Goal: Information Seeking & Learning: Check status

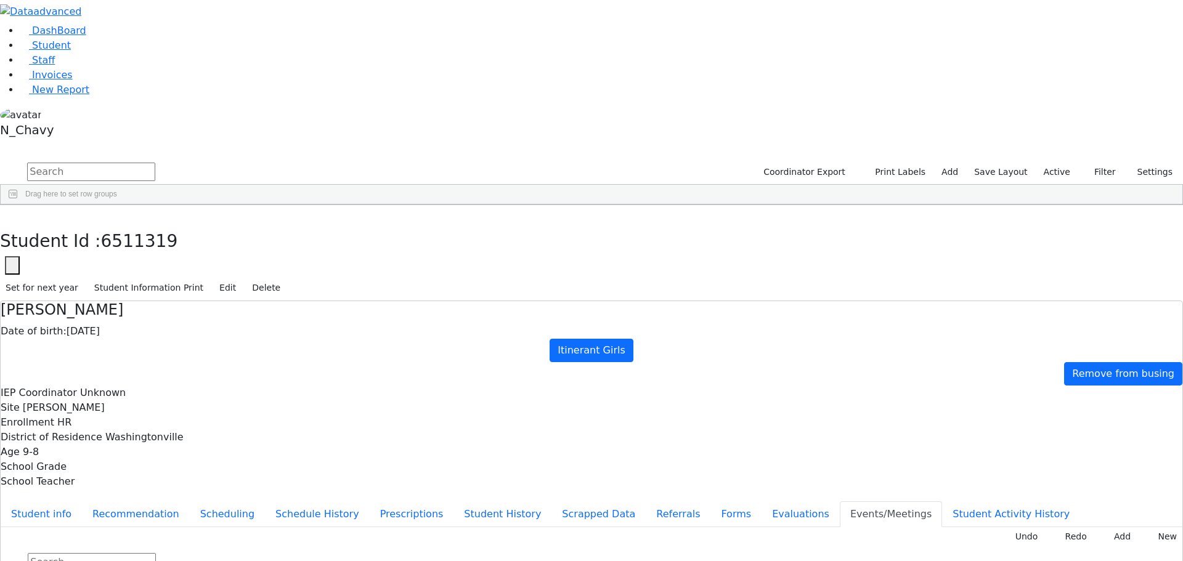
scroll to position [555, 0]
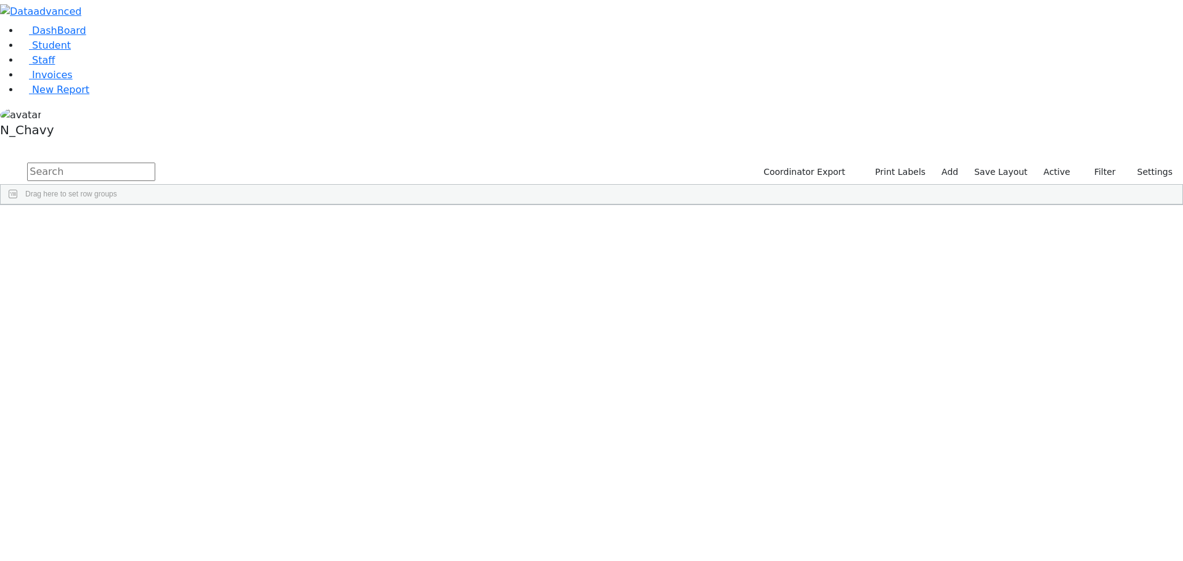
click at [155, 163] on input "text" at bounding box center [91, 172] width 128 height 18
type input "berkowit"
click at [126, 294] on div "[PERSON_NAME]" at bounding box center [94, 302] width 63 height 17
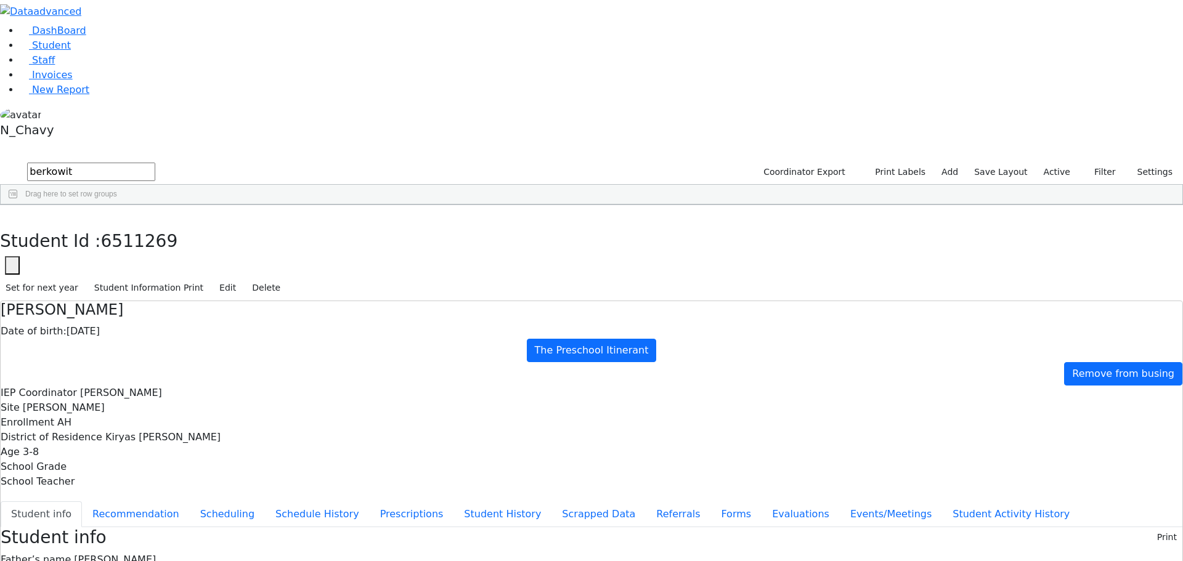
drag, startPoint x: 481, startPoint y: 173, endPoint x: 532, endPoint y: 175, distance: 51.2
click at [156, 554] on span "[PERSON_NAME]" at bounding box center [115, 560] width 82 height 12
click at [762, 502] on button "Evaluations" at bounding box center [801, 515] width 78 height 26
click at [646, 502] on button "Referrals" at bounding box center [678, 515] width 65 height 26
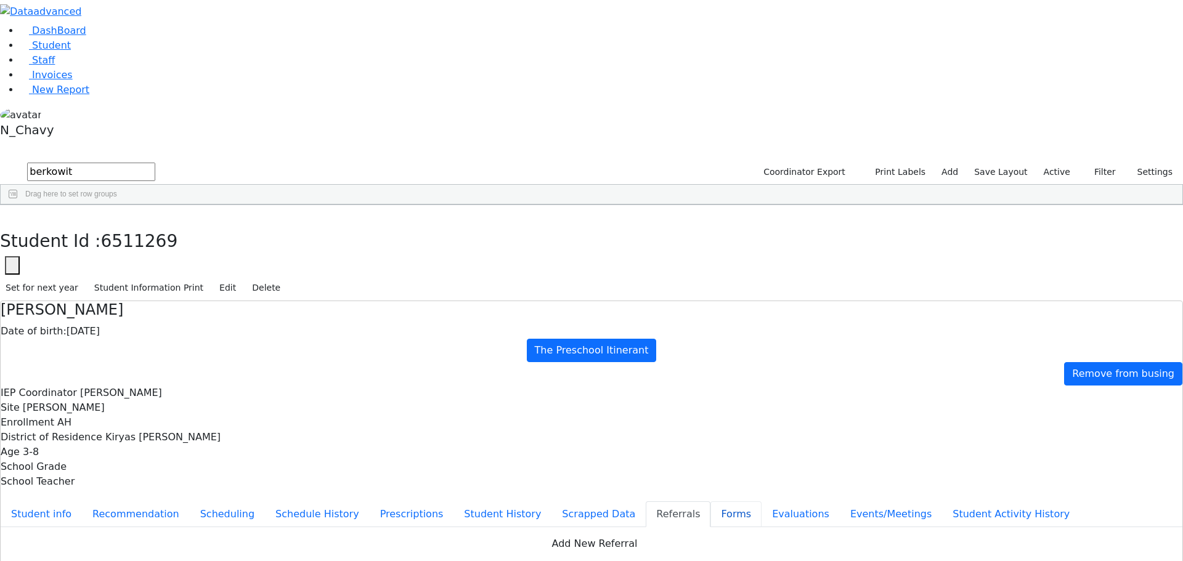
click at [711, 502] on button "Forms" at bounding box center [736, 515] width 51 height 26
type input "[PERSON_NAME]"
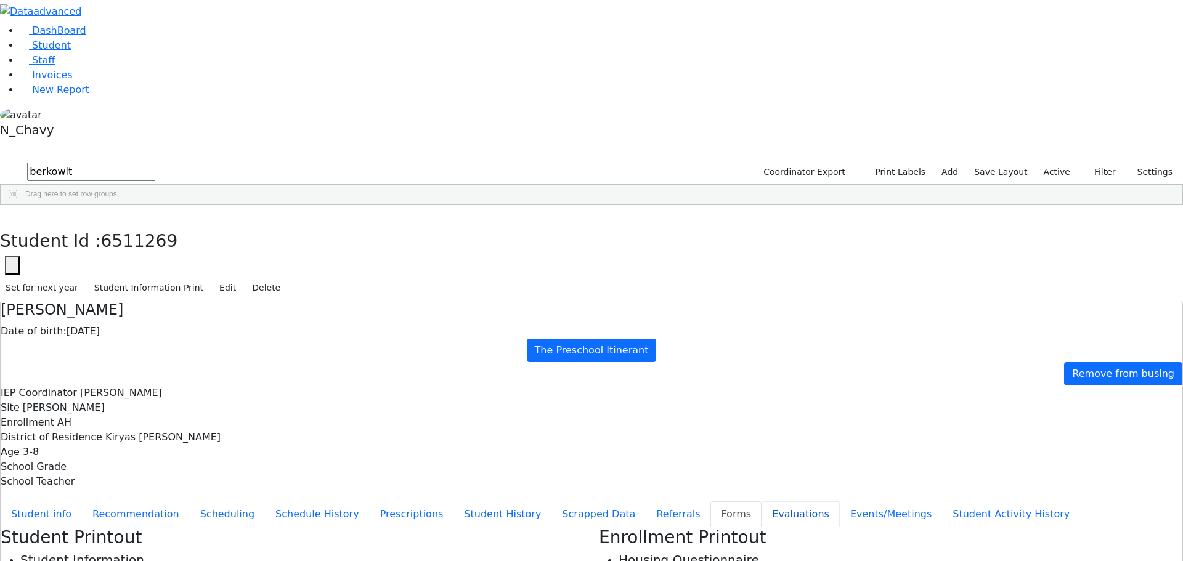
click at [762, 502] on button "Evaluations" at bounding box center [801, 515] width 78 height 26
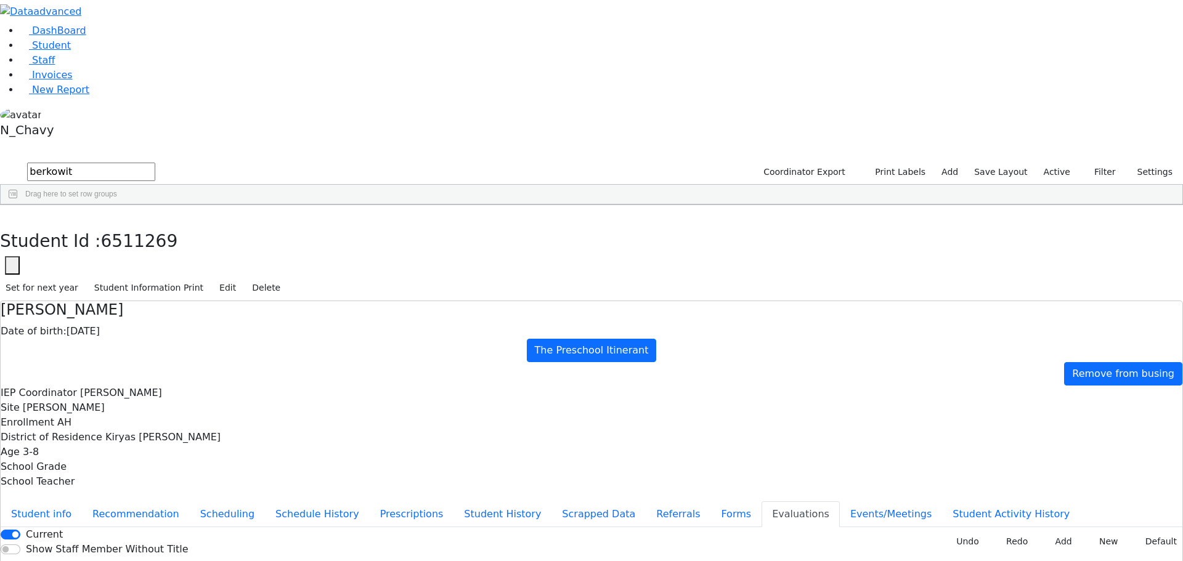
type input "[DATE]"
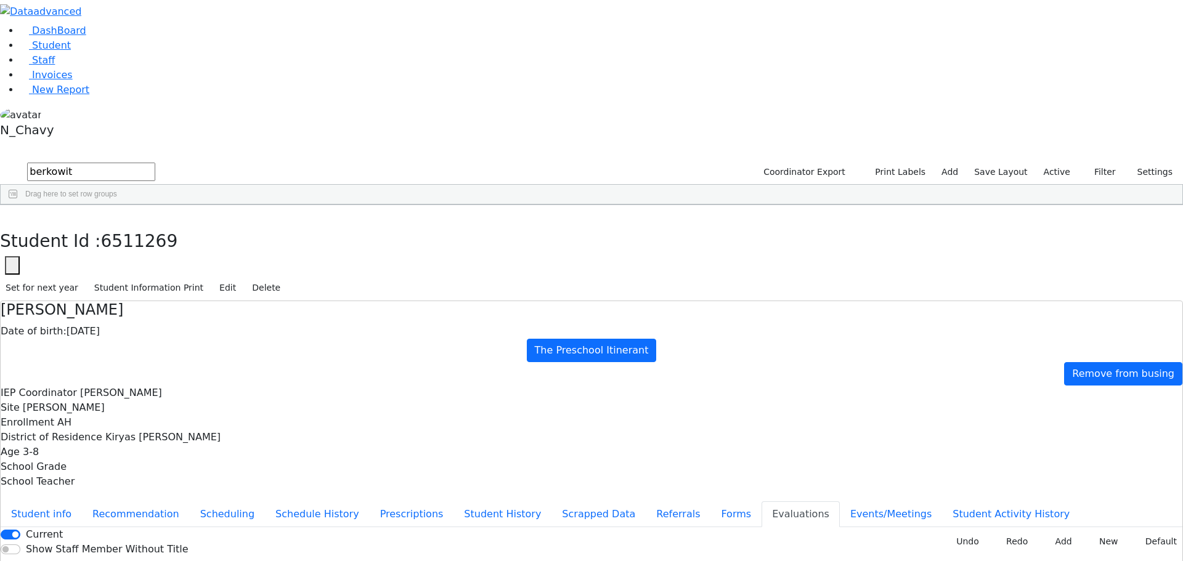
click at [82, 502] on button "Student info" at bounding box center [41, 515] width 81 height 26
click at [12, 214] on icon "button" at bounding box center [9, 217] width 7 height 7
click at [155, 163] on input "berkowit" at bounding box center [91, 172] width 128 height 18
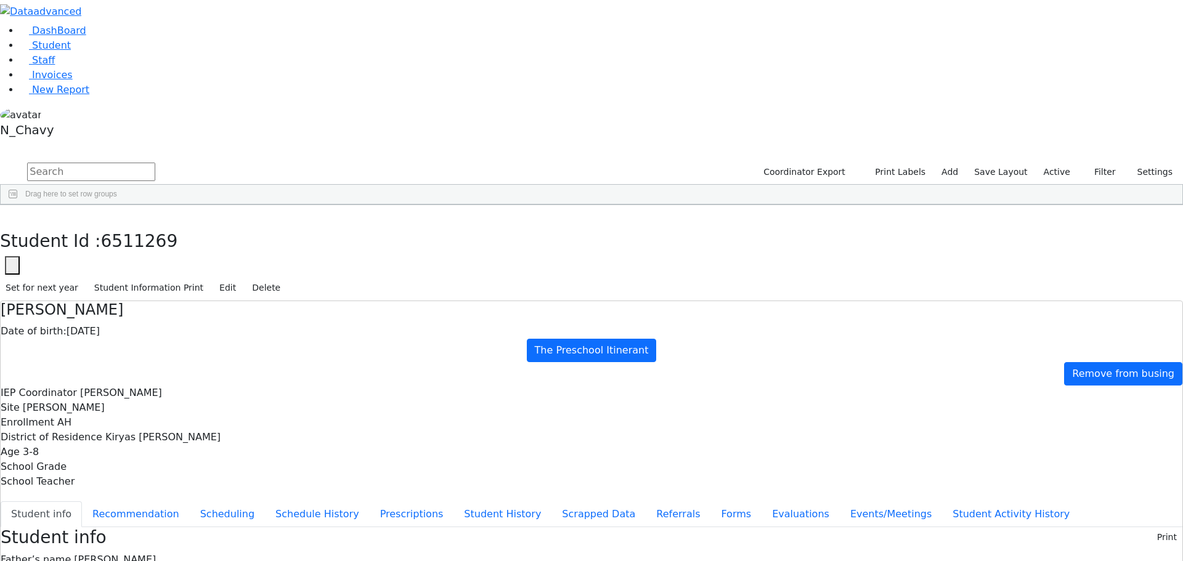
click at [142, 225] on div "[PERSON_NAME]" at bounding box center [106, 233] width 73 height 17
click at [142, 242] on div "[PERSON_NAME]" at bounding box center [106, 250] width 73 height 17
click at [142, 259] on div "[PERSON_NAME]" at bounding box center [106, 267] width 73 height 17
click at [142, 277] on div "[PERSON_NAME]" at bounding box center [106, 285] width 73 height 17
click at [142, 294] on div "Anshin" at bounding box center [106, 302] width 73 height 17
